Goal: Information Seeking & Learning: Learn about a topic

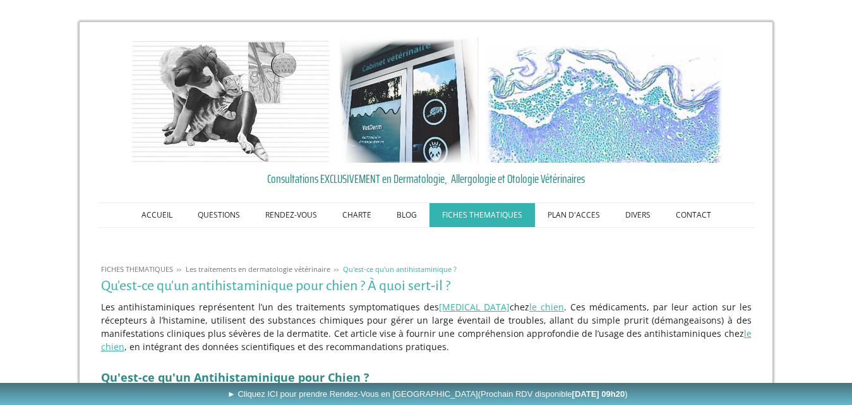
scroll to position [861, 0]
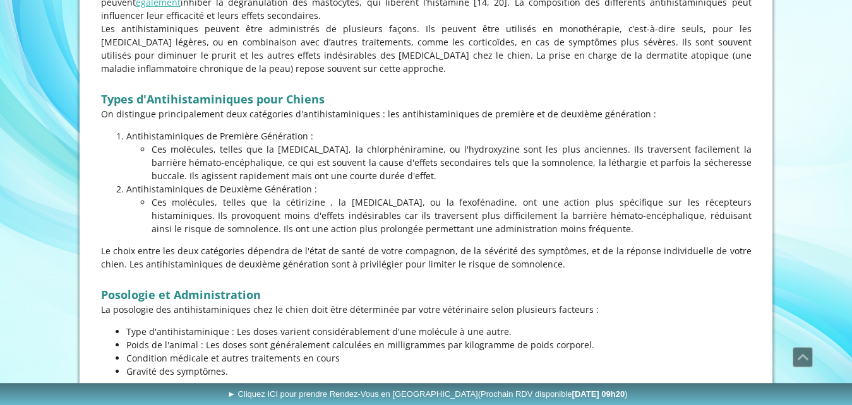
click at [395, 150] on p "Ces molécules, telles que la [MEDICAL_DATA], la chlorphéniramine, ou l'hydroxyz…" at bounding box center [452, 163] width 600 height 40
click at [330, 202] on p "Ces molécules, telles que la cétirizine , la [MEDICAL_DATA], ou la fexofénadine…" at bounding box center [452, 216] width 600 height 40
click at [285, 202] on p "Ces molécules, telles que la cétirizine , la [MEDICAL_DATA], ou la fexofénadine…" at bounding box center [452, 216] width 600 height 40
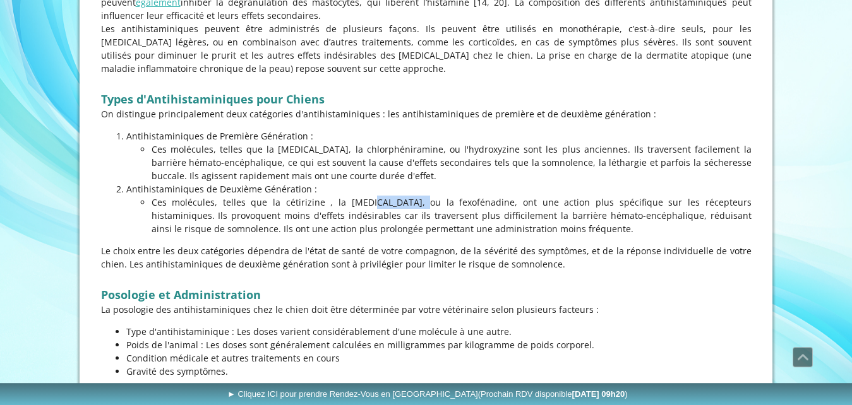
click at [469, 272] on p at bounding box center [426, 277] width 650 height 13
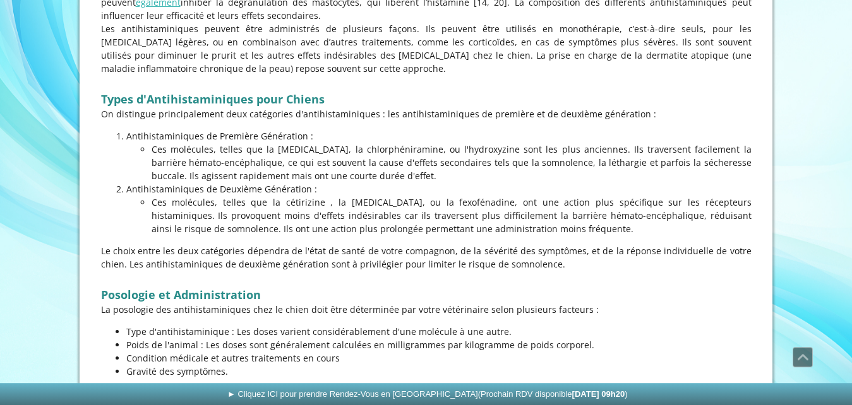
scroll to position [1111, 0]
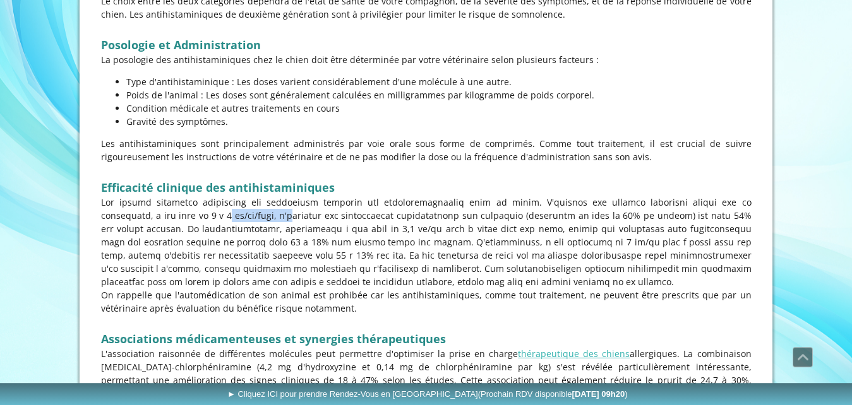
drag, startPoint x: 137, startPoint y: 216, endPoint x: 205, endPoint y: 216, distance: 67.5
click at [205, 216] on p at bounding box center [426, 242] width 650 height 93
drag, startPoint x: 645, startPoint y: 213, endPoint x: 687, endPoint y: 212, distance: 42.9
click at [687, 212] on p at bounding box center [426, 242] width 650 height 93
